Goal: Contribute content: Add original content to the website for others to see

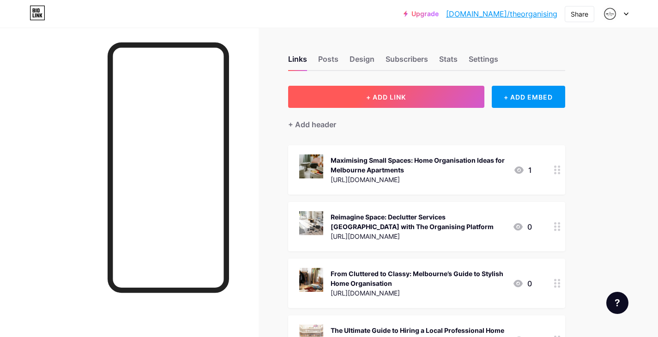
click at [397, 95] on span "+ ADD LINK" at bounding box center [386, 97] width 40 height 8
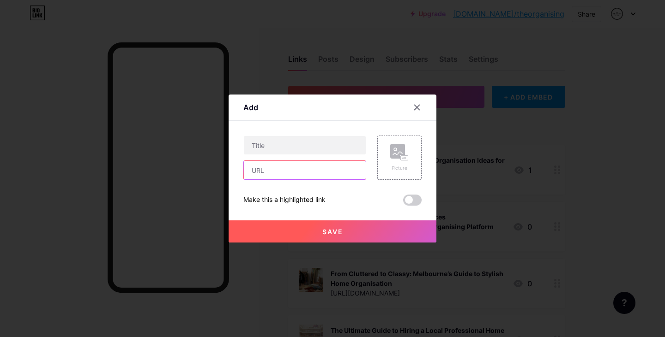
click at [269, 170] on input "text" at bounding box center [305, 170] width 122 height 18
paste input "[URL][DOMAIN_NAME]"
type input "[URL][DOMAIN_NAME]"
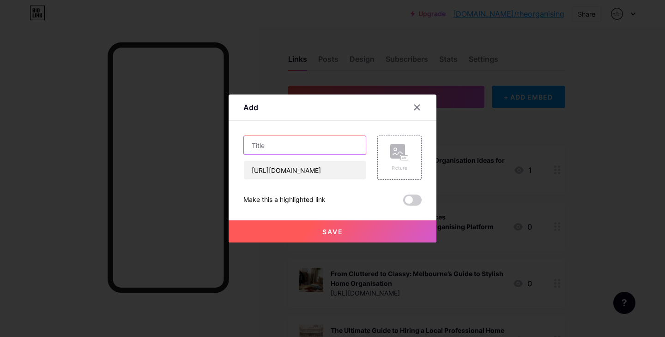
click at [285, 140] on input "text" at bounding box center [305, 145] width 122 height 18
paste input "Who Benefits from Decluttering and Organising Courses in [GEOGRAPHIC_DATA]?"
type input "Who Benefits from Decluttering and Organising Courses in [GEOGRAPHIC_DATA]?"
click at [354, 122] on div "Content YouTube Play YouTube video without leaving your page. ADD Vimeo Play Vi…" at bounding box center [332, 163] width 178 height 85
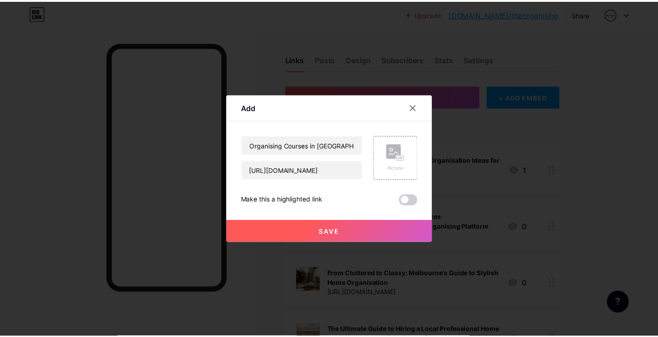
scroll to position [0, 0]
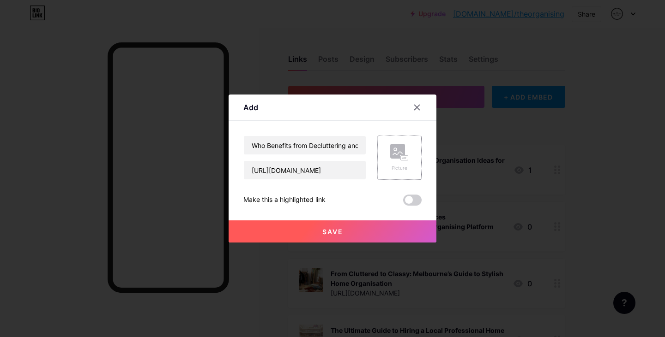
click at [387, 158] on div "Picture" at bounding box center [399, 158] width 44 height 44
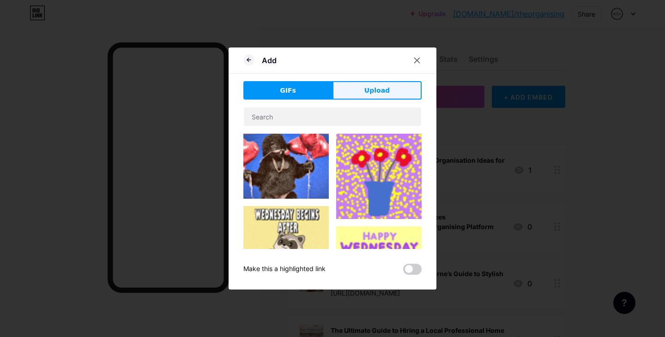
click at [375, 94] on span "Upload" at bounding box center [376, 91] width 25 height 10
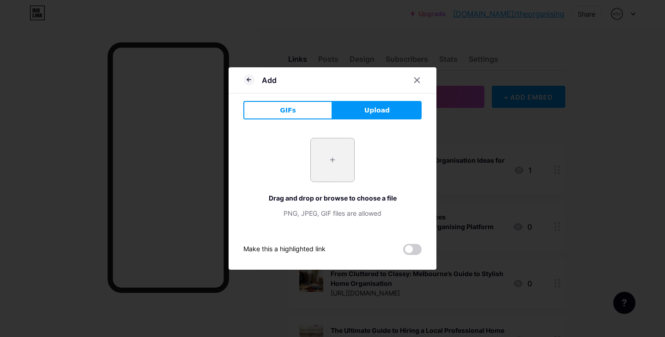
click at [330, 159] on input "file" at bounding box center [332, 159] width 43 height 43
type input "C:\fakepath\e21eb365f66be66184e51492a1cb9f5b.jpg"
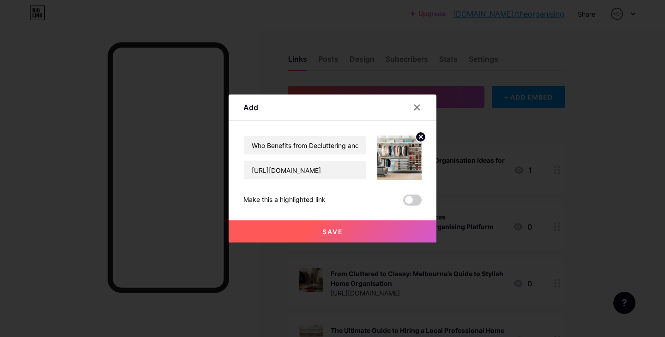
click at [322, 226] on button "Save" at bounding box center [332, 232] width 208 height 22
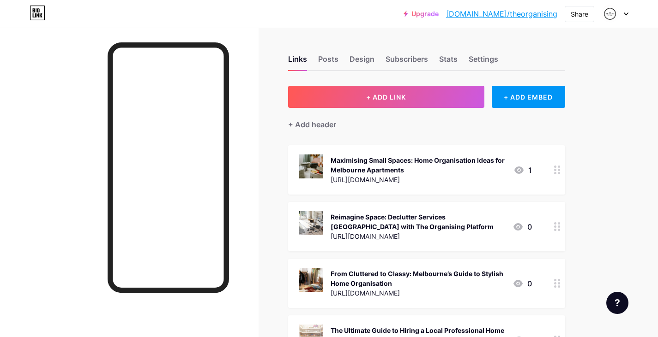
click at [532, 14] on link "[DOMAIN_NAME]/theorganising" at bounding box center [501, 13] width 111 height 11
